Goal: Task Accomplishment & Management: Manage account settings

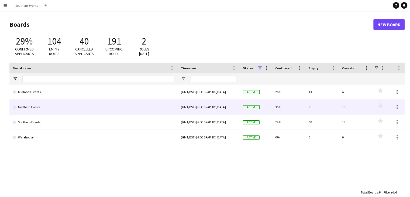
click at [46, 103] on link "Northern Events" at bounding box center [94, 106] width 162 height 15
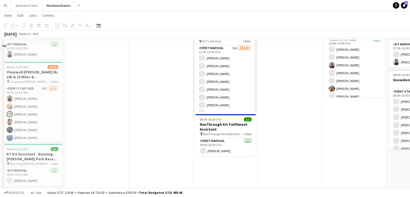
scroll to position [45, 0]
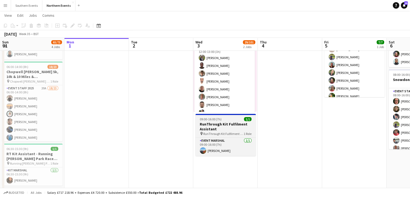
click at [229, 137] on div "Event Marshal [DATE] 09:00-16:00 (7h) [PERSON_NAME]" at bounding box center [225, 146] width 60 height 19
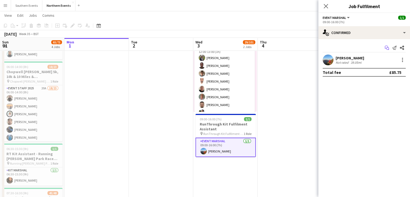
click at [383, 48] on app-icon "Start chat" at bounding box center [387, 48] width 8 height 8
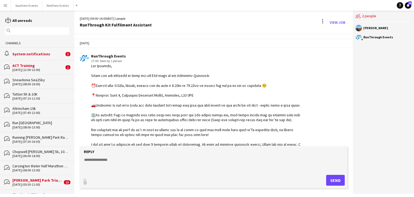
scroll to position [51, 0]
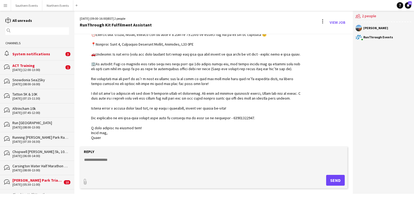
click at [94, 159] on textarea at bounding box center [215, 164] width 262 height 14
type textarea "**********"
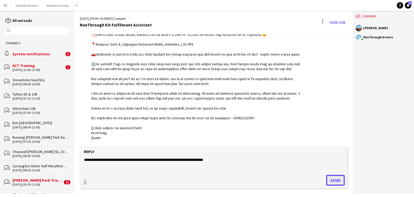
click at [336, 176] on button "Send" at bounding box center [335, 180] width 19 height 11
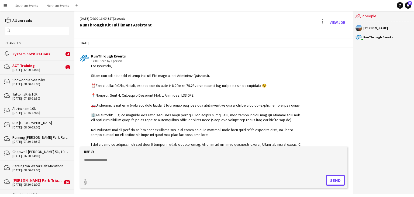
scroll to position [89, 0]
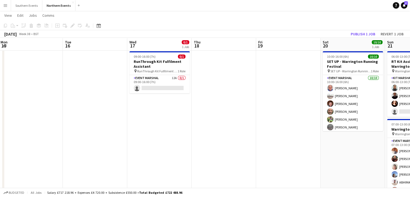
scroll to position [0, 195]
click at [165, 80] on app-card-role "Event Marshal 12A 0/1 09:00-16:00 (7h) single-neutral-actions" at bounding box center [159, 84] width 60 height 18
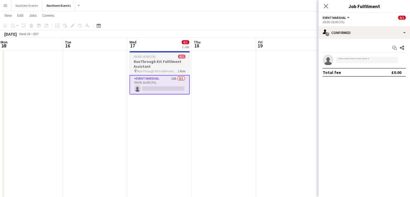
click at [165, 68] on h3 "RunThrough Kit Fulfilment Assistant" at bounding box center [159, 64] width 60 height 10
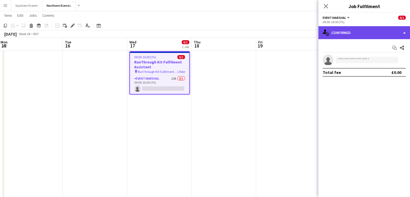
click at [370, 34] on div "single-neutral-actions-check-2 Confirmed" at bounding box center [364, 32] width 92 height 13
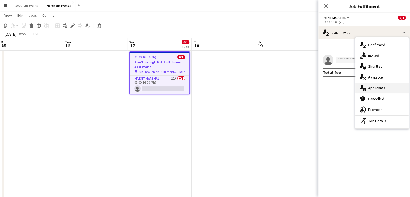
click at [374, 89] on div "single-neutral-actions-information Applicants" at bounding box center [381, 87] width 53 height 11
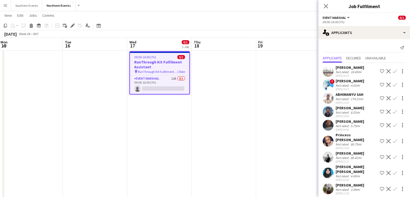
click at [342, 68] on div "[PERSON_NAME]" at bounding box center [349, 67] width 29 height 5
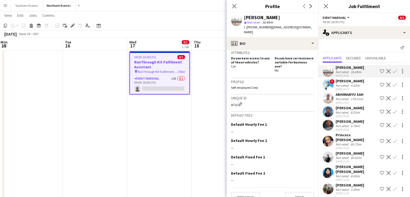
scroll to position [0, 0]
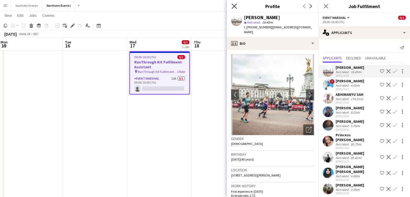
click at [232, 7] on icon "Close pop-in" at bounding box center [233, 6] width 5 height 5
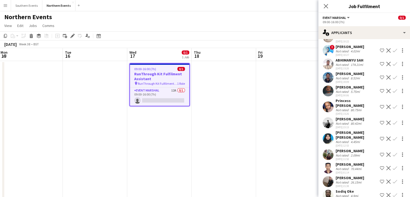
scroll to position [39, 0]
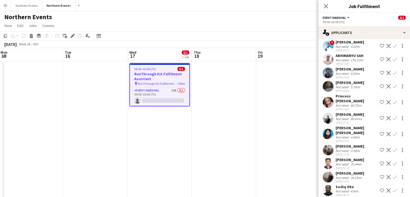
click at [344, 128] on div "[PERSON_NAME] [PERSON_NAME]" at bounding box center [356, 130] width 42 height 10
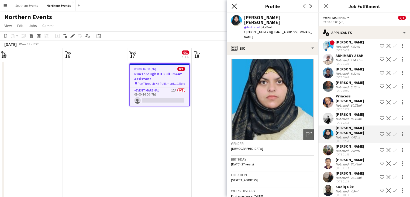
click at [234, 5] on icon "Close pop-in" at bounding box center [233, 6] width 5 height 5
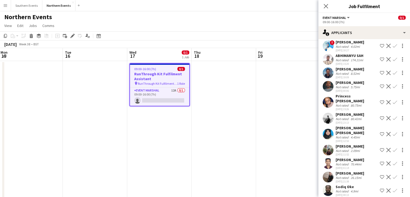
scroll to position [0, 0]
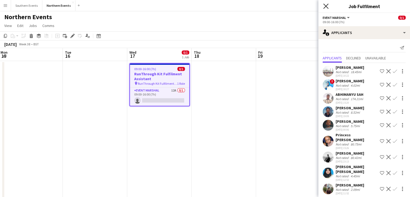
click at [325, 7] on icon at bounding box center [325, 6] width 5 height 5
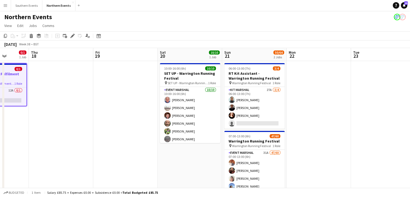
scroll to position [0, 229]
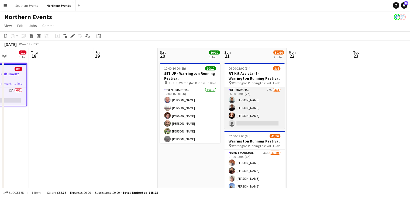
click at [241, 114] on app-card-role "Kit Marshal 27A [DATE] 06:00-13:00 (7h) [PERSON_NAME] [PERSON_NAME] [PERSON_NAM…" at bounding box center [254, 108] width 60 height 42
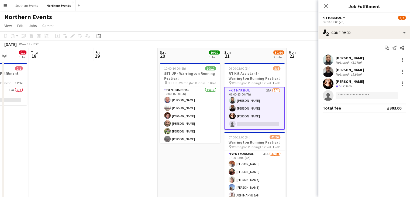
click at [353, 83] on div "[PERSON_NAME]" at bounding box center [349, 81] width 29 height 5
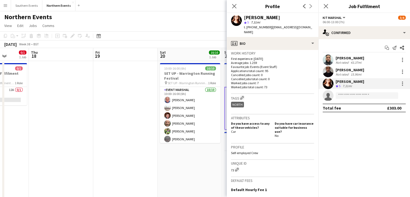
scroll to position [77, 0]
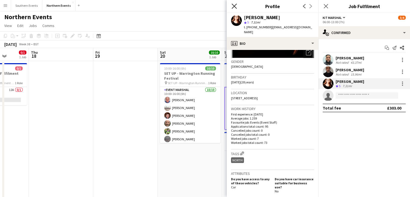
click at [235, 7] on icon at bounding box center [233, 6] width 5 height 5
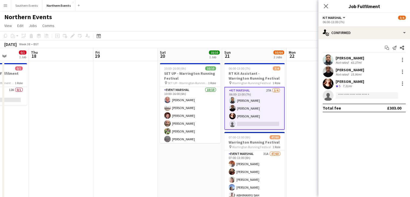
click at [352, 70] on div "[PERSON_NAME]" at bounding box center [349, 69] width 29 height 5
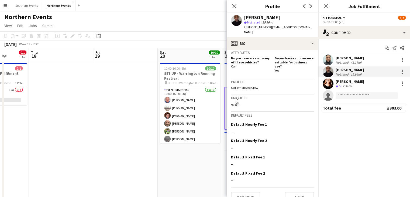
scroll to position [0, 0]
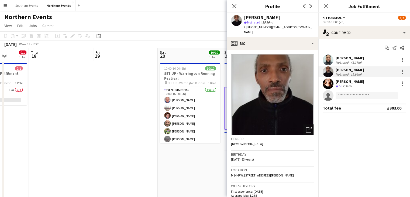
click at [231, 11] on div "Close pop-in" at bounding box center [234, 6] width 15 height 12
click at [232, 10] on div "Close pop-in" at bounding box center [234, 6] width 15 height 12
click at [233, 6] on icon at bounding box center [233, 6] width 5 height 5
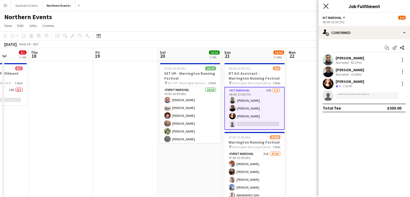
click at [328, 5] on icon "Close pop-in" at bounding box center [325, 6] width 5 height 5
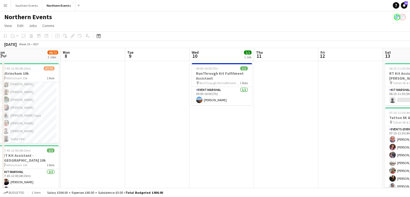
scroll to position [0, 148]
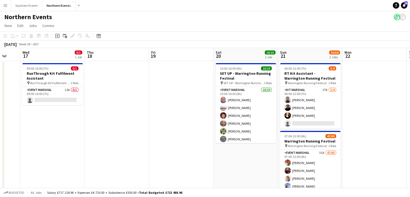
scroll to position [0, 238]
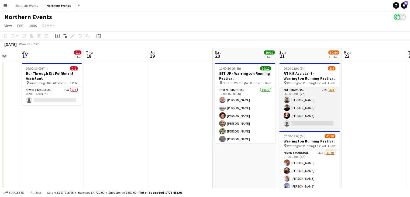
click at [318, 96] on app-card-role "Kit Marshal 27A [DATE] 06:00-13:00 (7h) [PERSON_NAME] [PERSON_NAME] [PERSON_NAM…" at bounding box center [309, 108] width 60 height 42
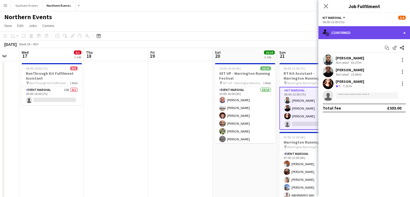
click at [371, 30] on div "single-neutral-actions-check-2 Confirmed" at bounding box center [364, 32] width 92 height 13
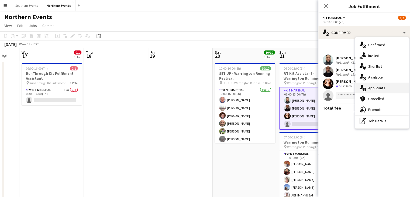
click at [375, 91] on div "single-neutral-actions-information Applicants" at bounding box center [381, 87] width 53 height 11
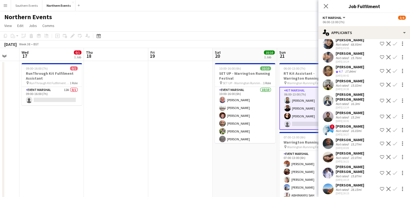
scroll to position [88, 0]
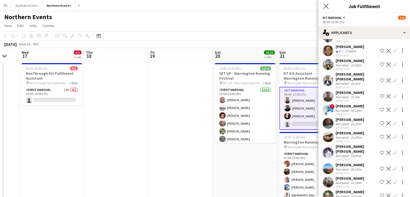
click at [328, 7] on icon "Close pop-in" at bounding box center [325, 6] width 5 height 5
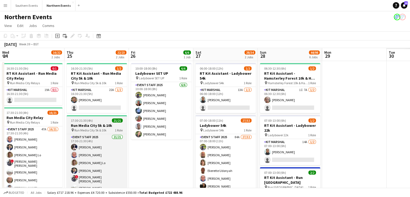
scroll to position [0, 144]
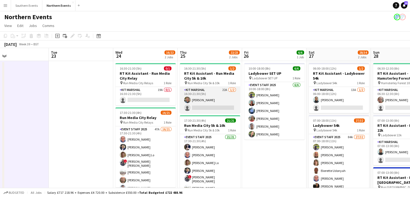
click at [214, 88] on app-card-role "Kit Marshal 22A [DATE] 16:30-21:30 (5h) [PERSON_NAME] single-neutral-actions" at bounding box center [210, 100] width 60 height 26
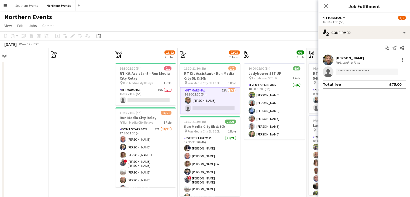
click at [364, 18] on div "Kit Marshal All roles Kit Marshal 1/2" at bounding box center [363, 17] width 83 height 5
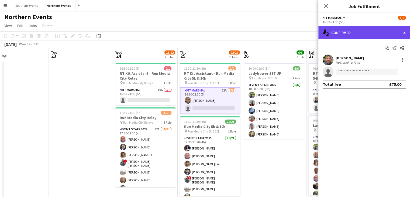
click at [344, 29] on div "single-neutral-actions-check-2 Confirmed" at bounding box center [364, 32] width 92 height 13
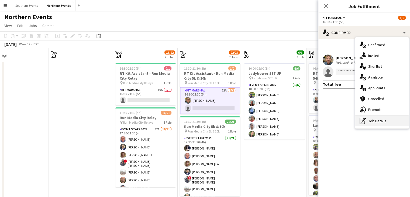
click at [382, 118] on div "pen-write Job Details" at bounding box center [381, 120] width 53 height 11
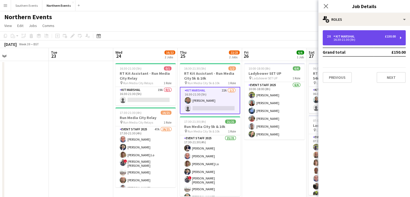
click at [354, 36] on div "Kit Marshal" at bounding box center [344, 36] width 23 height 4
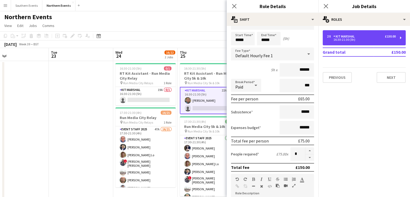
scroll to position [15, 0]
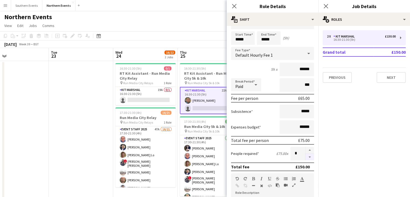
click at [305, 155] on button "button" at bounding box center [309, 157] width 9 height 7
type input "*"
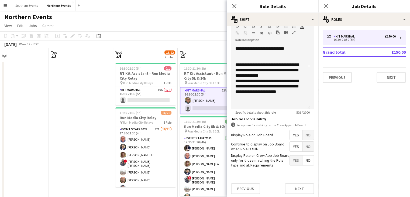
scroll to position [164, 0]
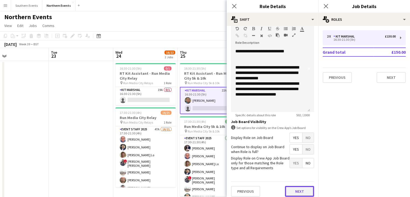
click at [293, 190] on button "Next" at bounding box center [299, 191] width 29 height 11
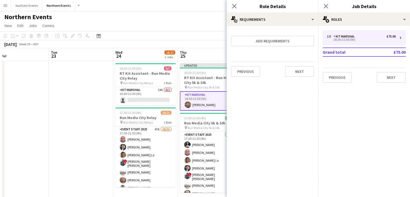
scroll to position [0, 0]
click at [234, 5] on icon "Close pop-in" at bounding box center [233, 6] width 5 height 5
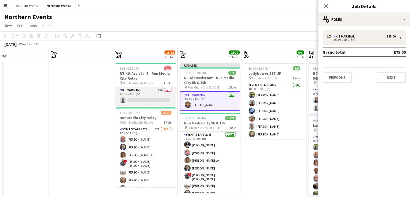
click at [149, 98] on app-card-role "Kit Marshal 19A 0/1 16:30-21:30 (5h) single-neutral-actions" at bounding box center [145, 96] width 60 height 18
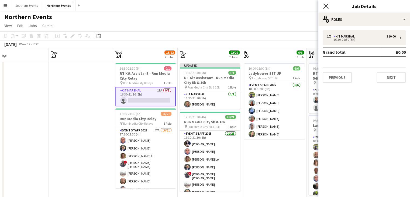
click at [326, 4] on icon "Close pop-in" at bounding box center [325, 6] width 5 height 5
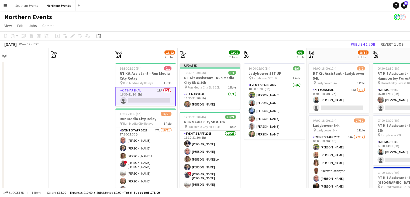
click at [148, 87] on app-card-role "Kit Marshal 19A 0/1 16:30-21:30 (5h) single-neutral-actions" at bounding box center [145, 96] width 60 height 19
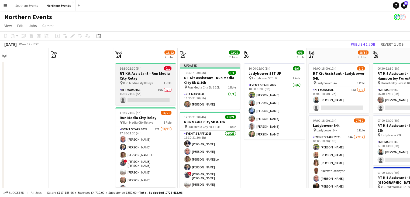
click at [149, 79] on h3 "RT Kit Assistant - Run Media City Relay" at bounding box center [145, 76] width 60 height 10
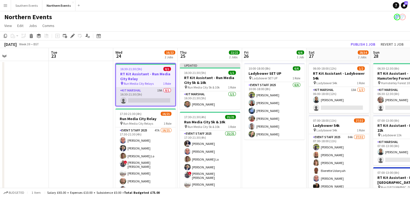
click at [151, 92] on app-card-role "Kit Marshal 19A 0/1 16:30-21:30 (5h) single-neutral-actions" at bounding box center [145, 96] width 59 height 18
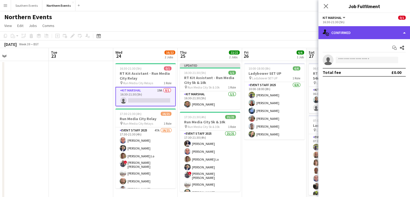
click at [355, 33] on div "single-neutral-actions-check-2 Confirmed" at bounding box center [364, 32] width 92 height 13
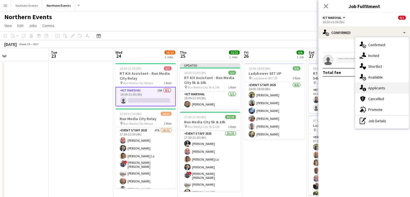
click at [377, 89] on div "single-neutral-actions-information Applicants" at bounding box center [381, 87] width 53 height 11
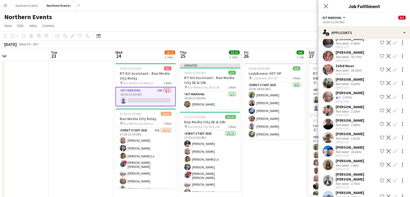
scroll to position [134, 0]
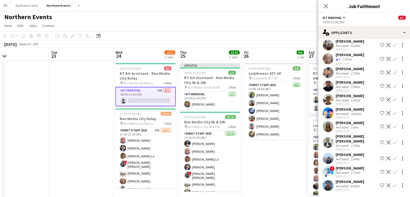
click at [329, 121] on app-user-avatar at bounding box center [327, 126] width 11 height 11
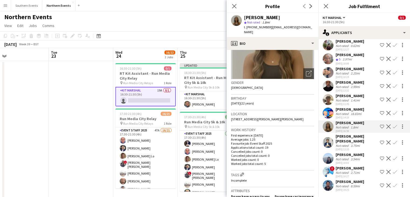
scroll to position [0, 0]
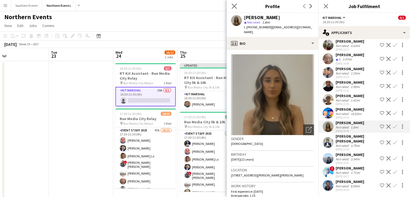
click at [233, 9] on app-icon "Close pop-in" at bounding box center [234, 6] width 8 height 8
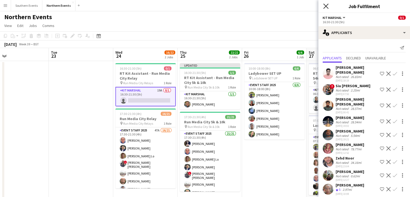
click at [325, 5] on icon at bounding box center [325, 6] width 5 height 5
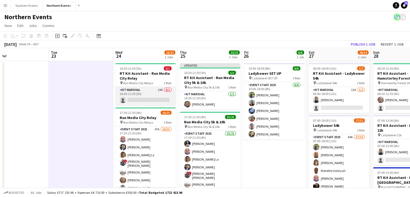
click at [155, 97] on app-card-role "Kit Marshal 19A 0/1 16:30-21:30 (5h) single-neutral-actions" at bounding box center [145, 96] width 60 height 18
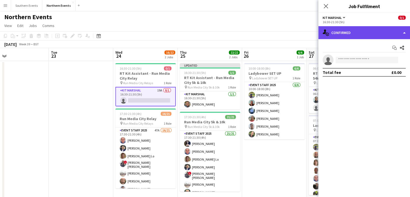
click at [349, 30] on div "single-neutral-actions-check-2 Confirmed" at bounding box center [364, 32] width 92 height 13
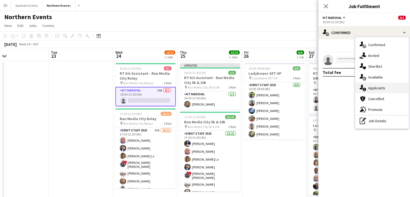
click at [379, 88] on div "single-neutral-actions-information Applicants" at bounding box center [381, 87] width 53 height 11
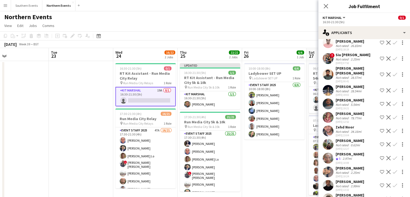
scroll to position [31, 0]
click at [329, 114] on app-user-avatar at bounding box center [327, 117] width 11 height 11
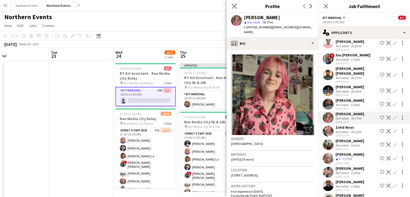
click at [233, 9] on app-icon "Close pop-in" at bounding box center [234, 6] width 8 height 8
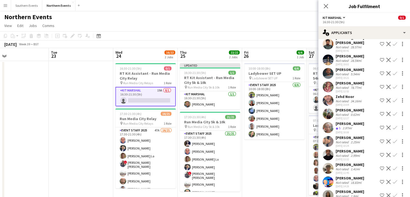
scroll to position [61, 0]
click at [330, 111] on app-user-avatar at bounding box center [327, 113] width 11 height 11
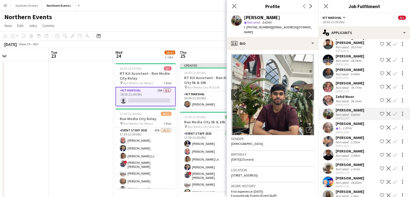
click at [229, 8] on div "Close pop-in" at bounding box center [234, 6] width 15 height 12
click at [231, 7] on app-icon "Close pop-in" at bounding box center [234, 6] width 8 height 8
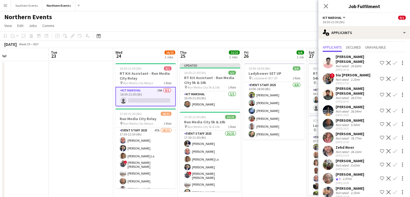
scroll to position [0, 0]
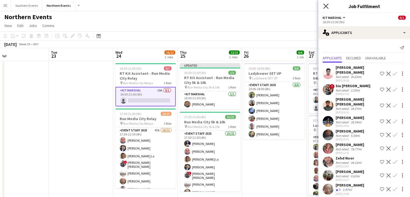
click at [324, 7] on icon "Close pop-in" at bounding box center [325, 6] width 5 height 5
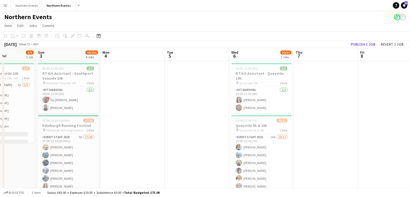
scroll to position [0, 129]
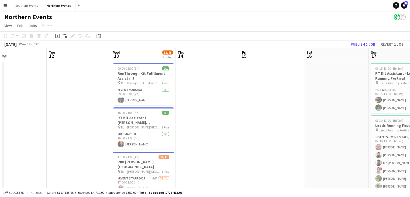
scroll to position [0, 234]
